Goal: Information Seeking & Learning: Learn about a topic

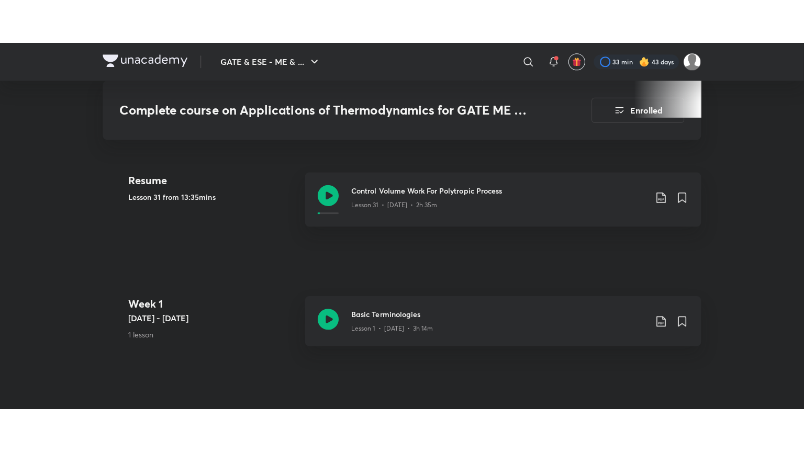
scroll to position [502, 0]
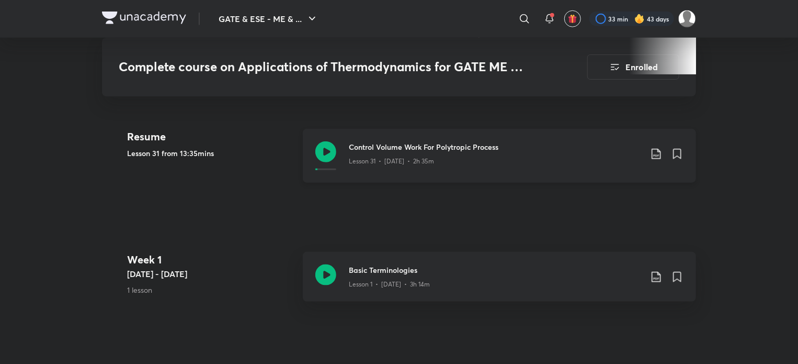
click at [391, 138] on div "Control Volume Work For Polytropic Process Lesson 31 • [DATE] • 2h 35m" at bounding box center [499, 156] width 393 height 54
